Goal: Navigation & Orientation: Find specific page/section

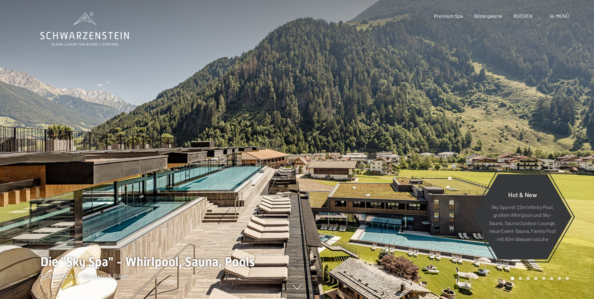
click at [553, 16] on span at bounding box center [552, 16] width 4 height 3
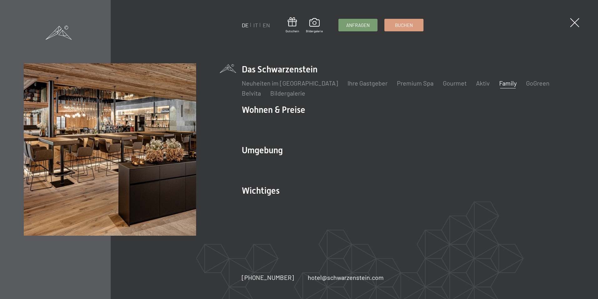
click at [499, 84] on link "Family" at bounding box center [508, 83] width 18 height 8
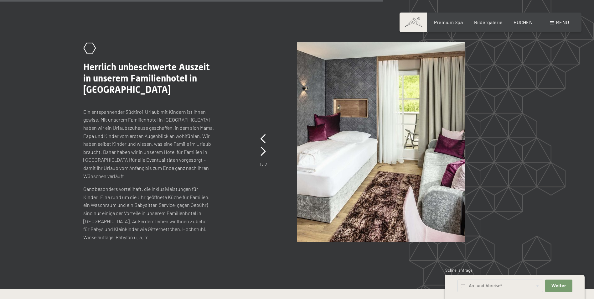
scroll to position [3161, 0]
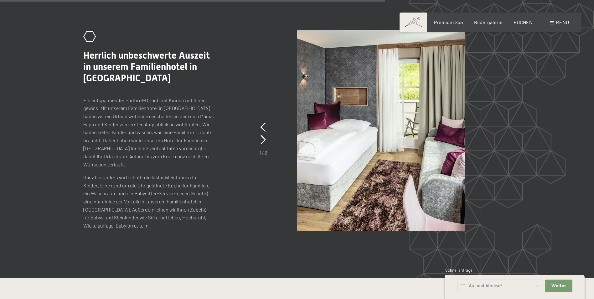
click at [556, 21] on span "Menü" at bounding box center [561, 22] width 13 height 6
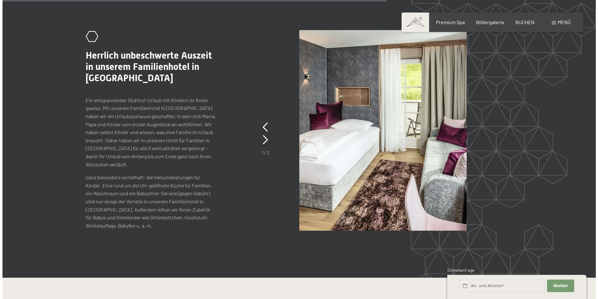
scroll to position [3175, 0]
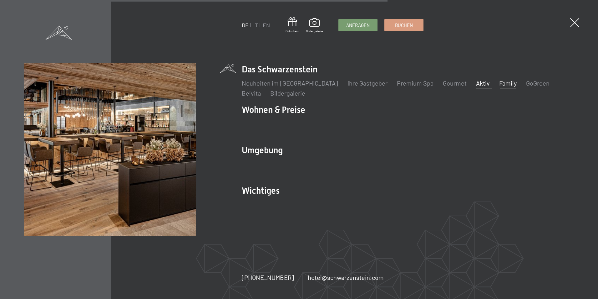
click at [476, 83] on link "Aktiv" at bounding box center [483, 83] width 14 height 8
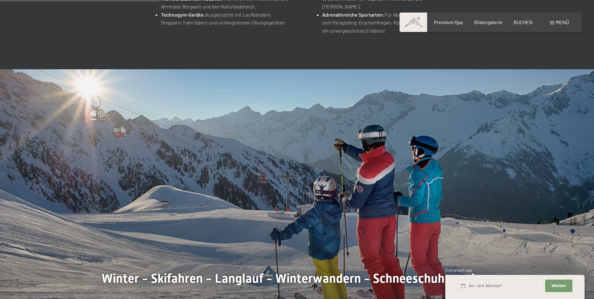
scroll to position [376, 0]
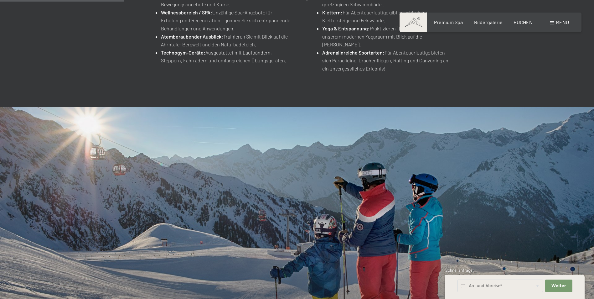
click at [151, 205] on div at bounding box center [148, 234] width 297 height 254
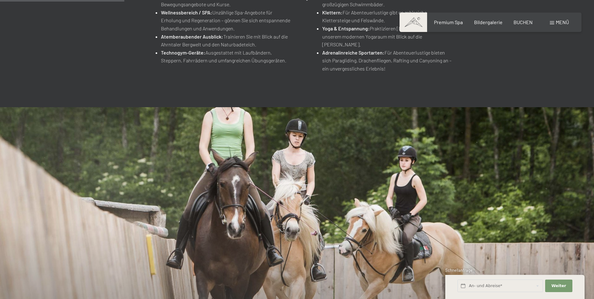
click at [331, 207] on div at bounding box center [445, 234] width 297 height 254
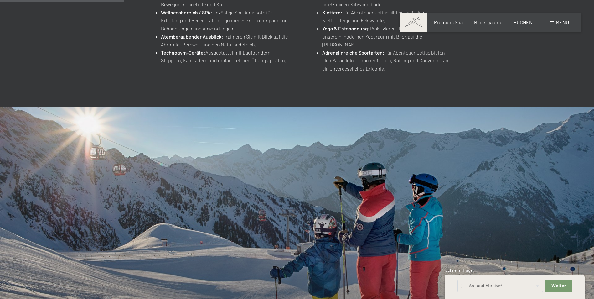
click at [331, 207] on div at bounding box center [445, 234] width 297 height 254
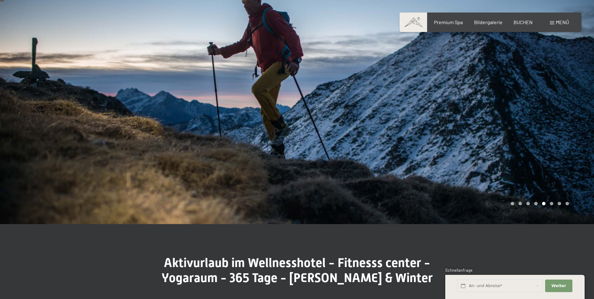
scroll to position [0, 0]
